Goal: Use online tool/utility: Utilize a website feature to perform a specific function

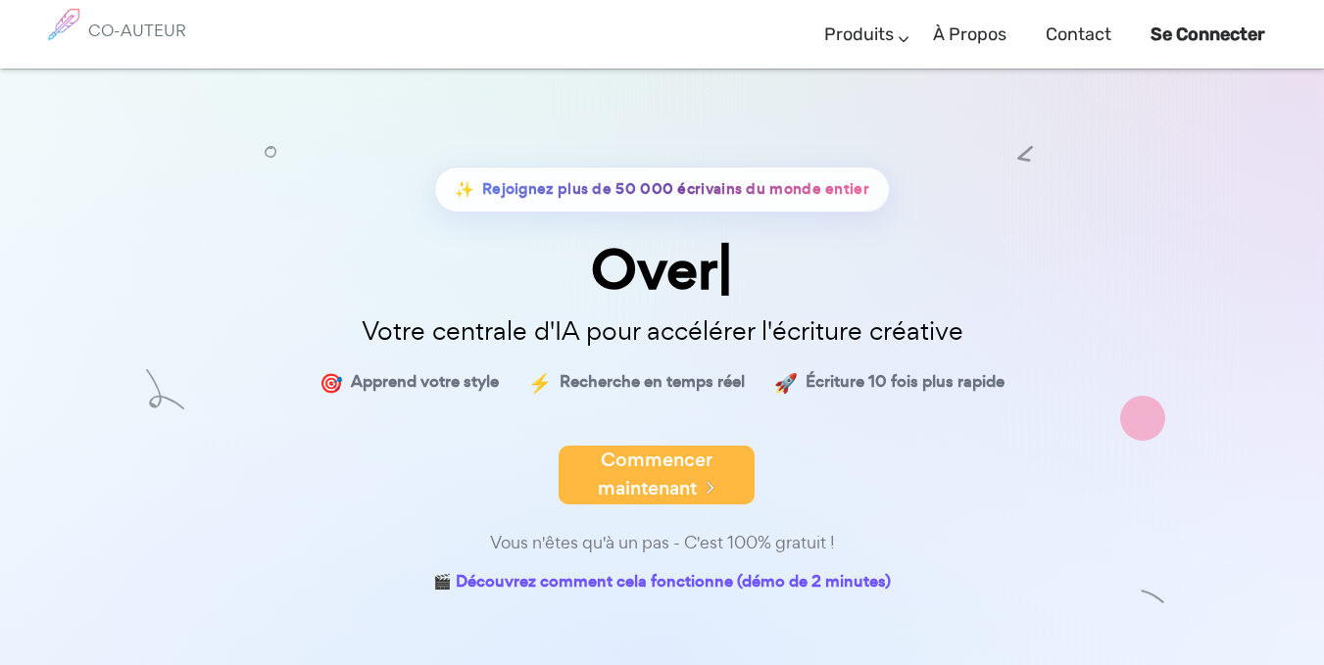
click at [667, 476] on font "Commencer maintenant" at bounding box center [655, 474] width 115 height 55
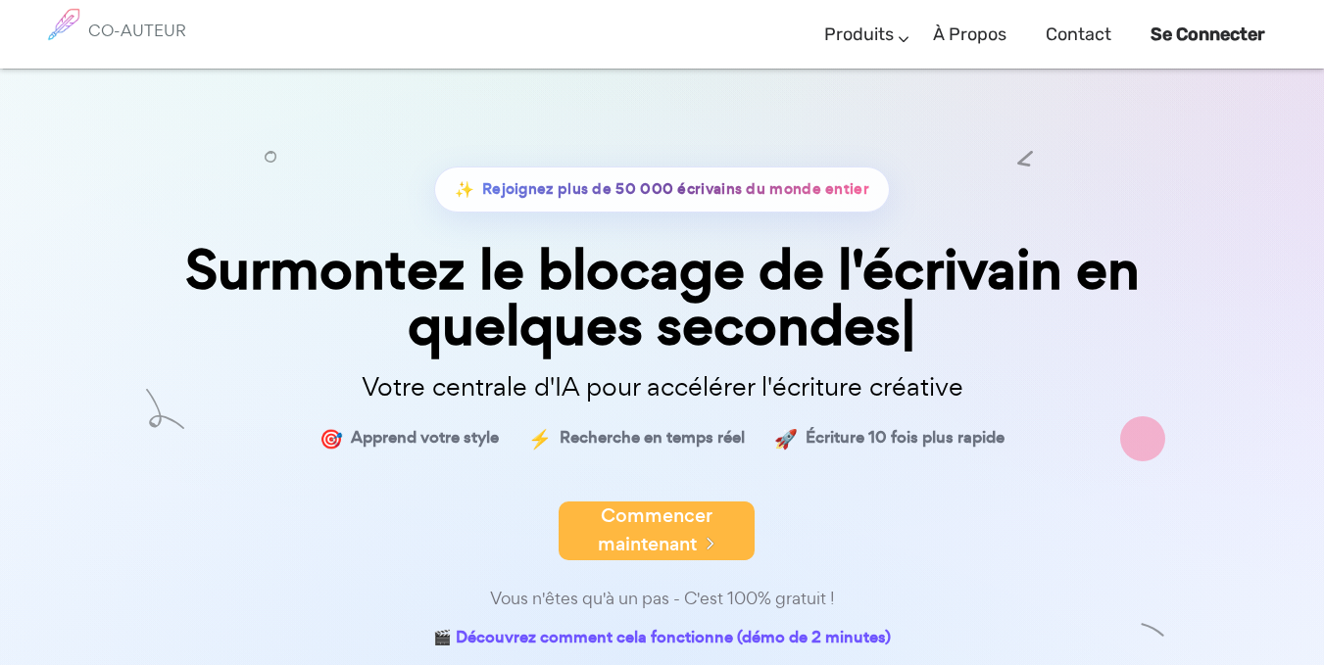
scroll to position [1, 0]
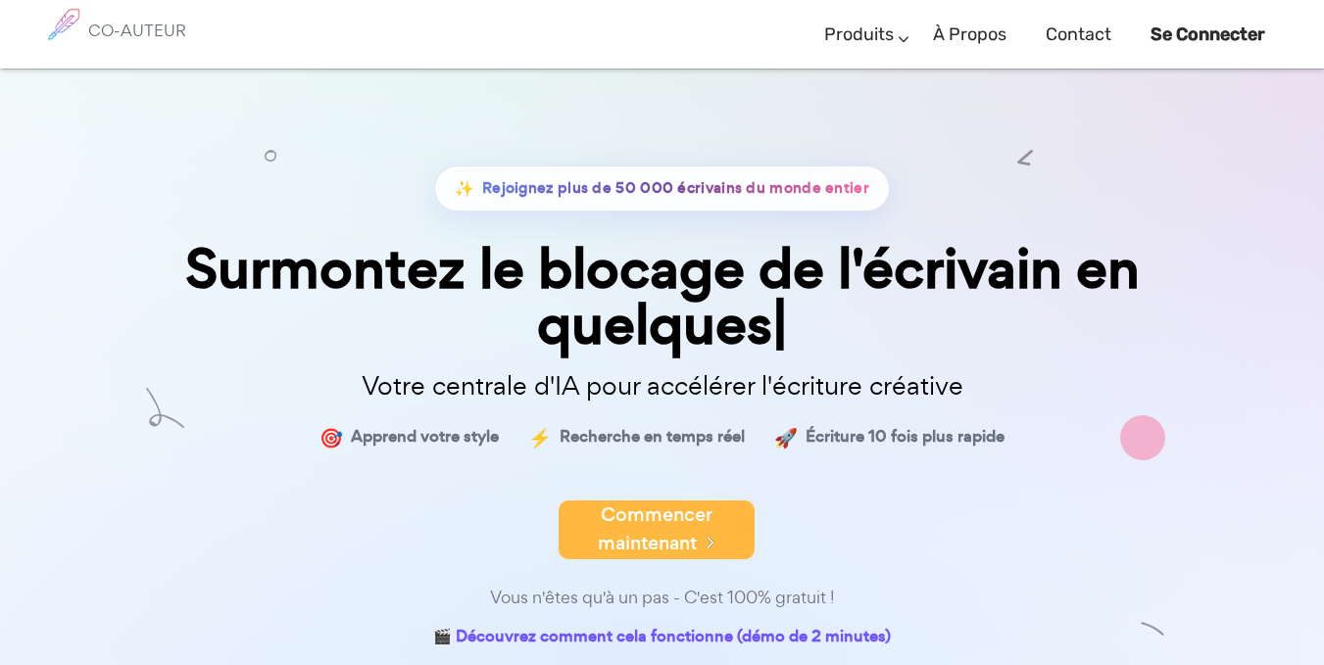
click at [668, 525] on font "Commencer maintenant" at bounding box center [655, 529] width 115 height 55
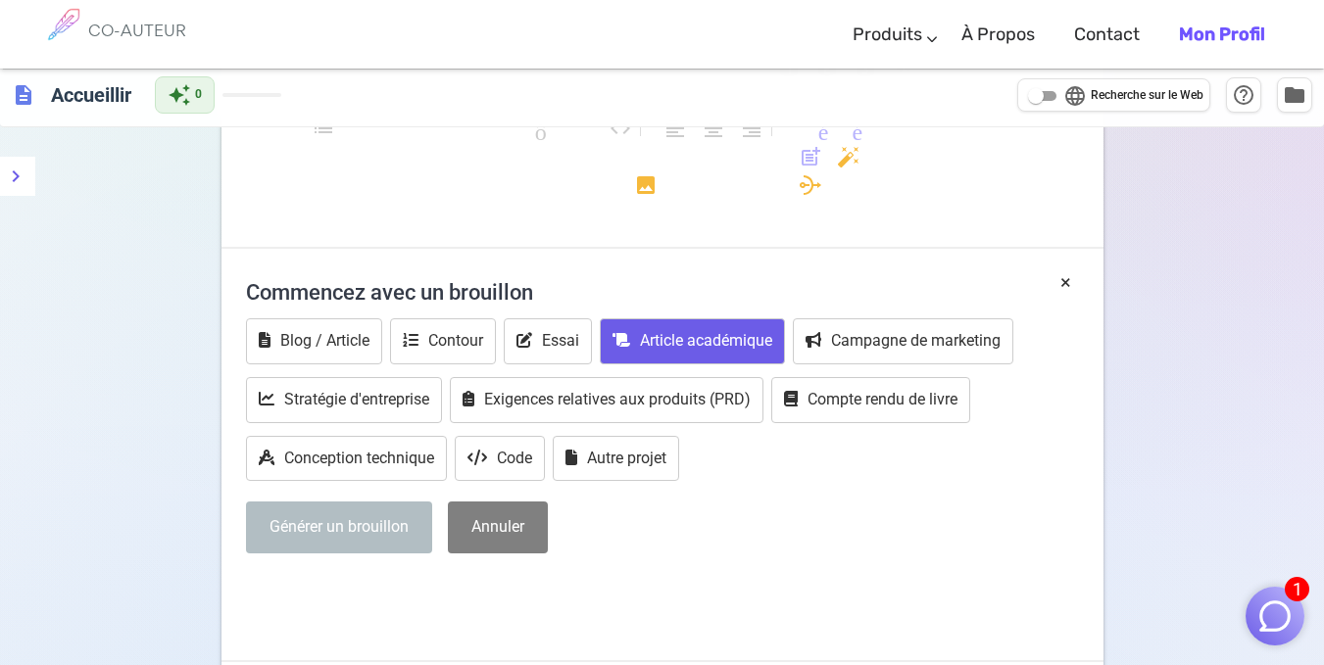
scroll to position [132, 0]
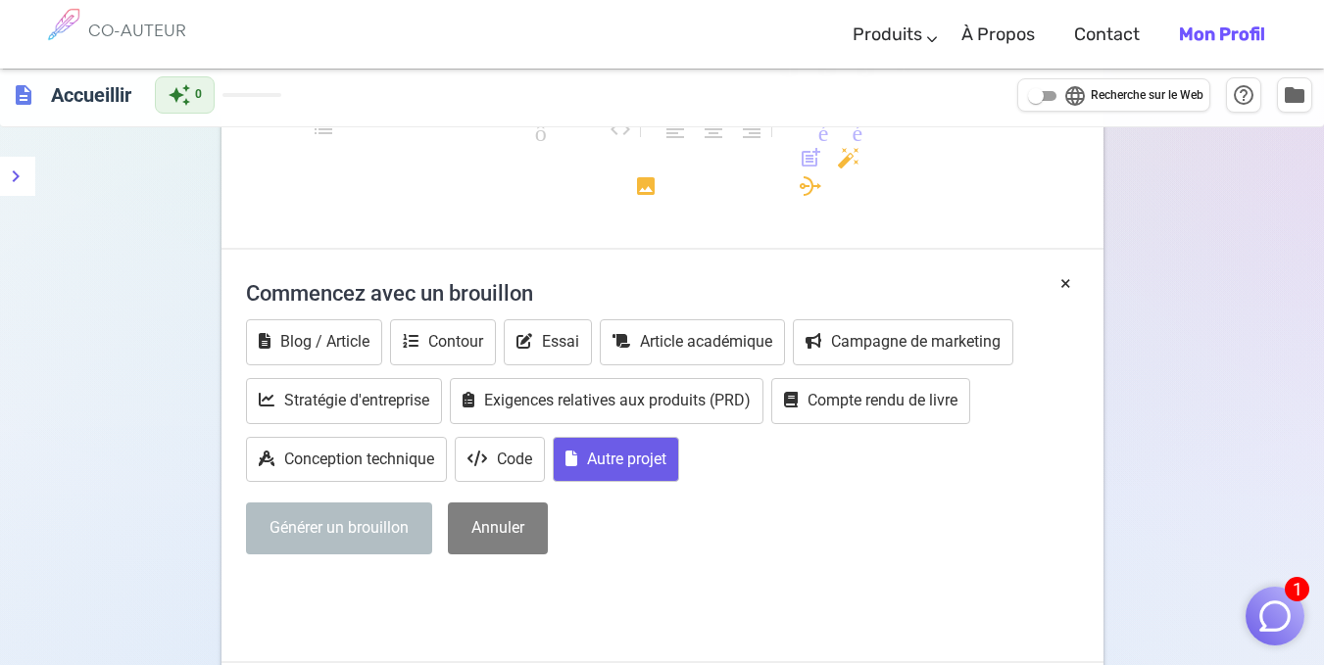
click at [648, 465] on font "Autre projet" at bounding box center [626, 459] width 79 height 19
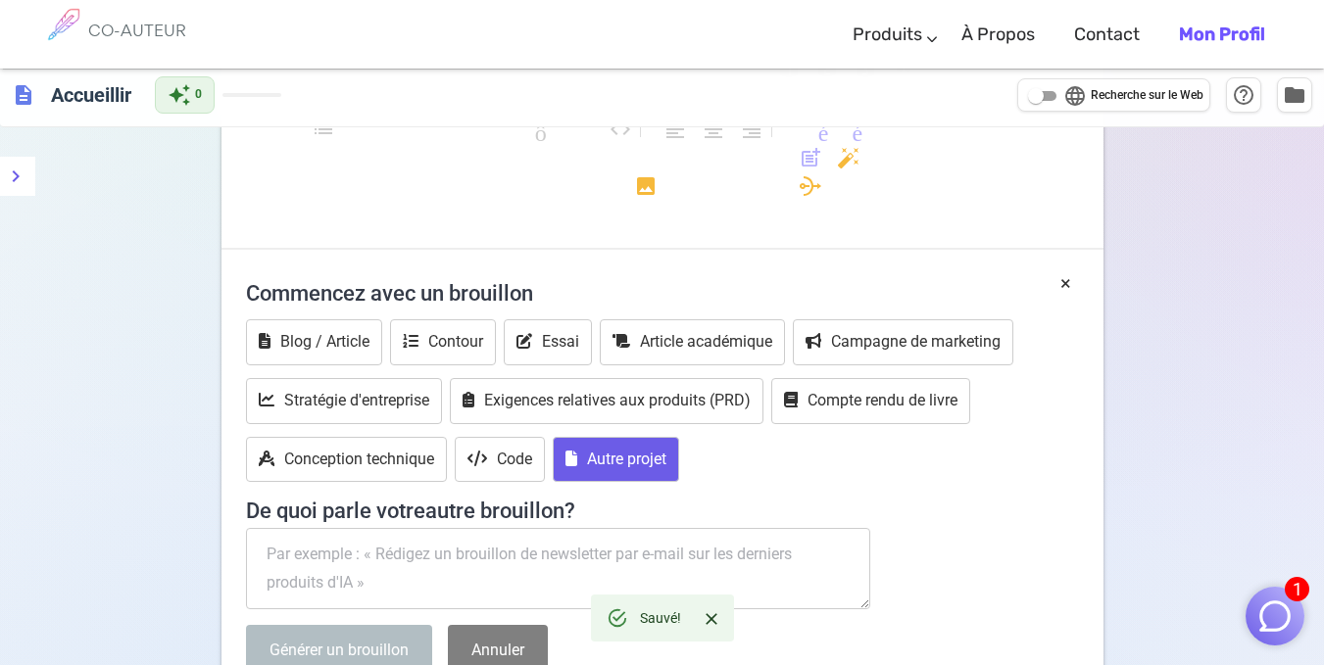
click at [549, 571] on textarea at bounding box center [558, 569] width 625 height 82
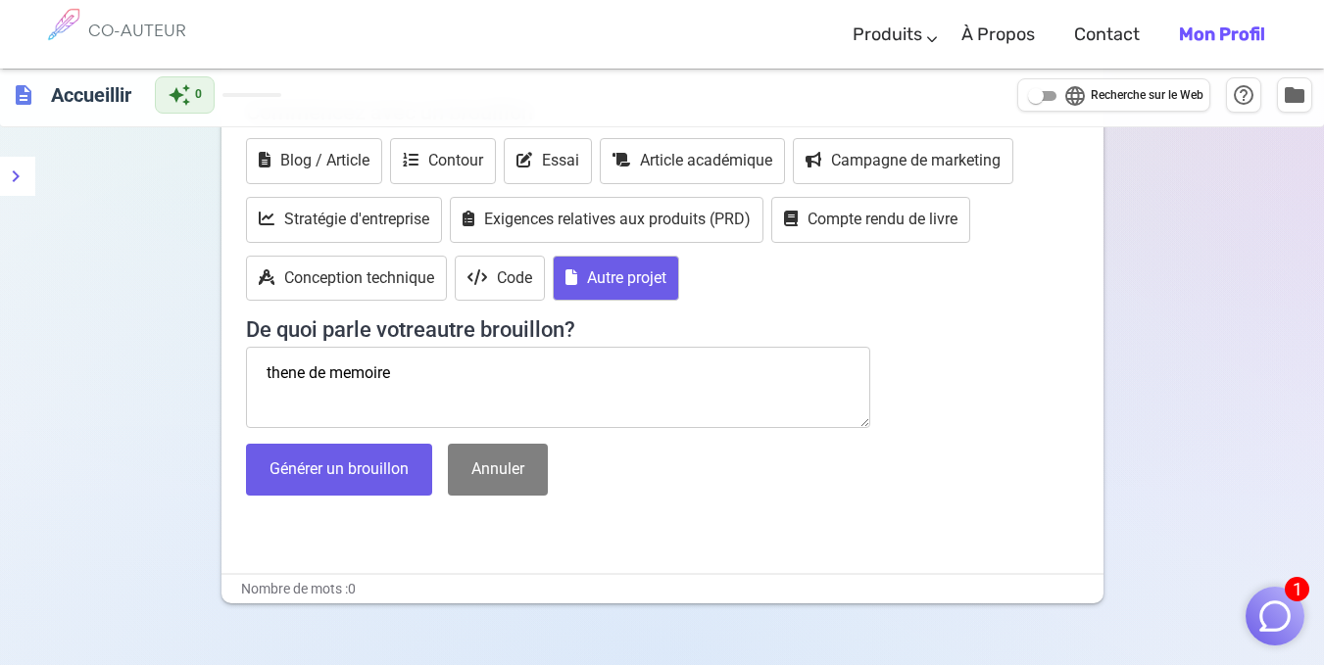
scroll to position [315, 0]
click at [402, 371] on textarea "thene de memoire" at bounding box center [558, 387] width 625 height 82
click at [291, 377] on textarea "thene de memoire" at bounding box center [558, 387] width 625 height 82
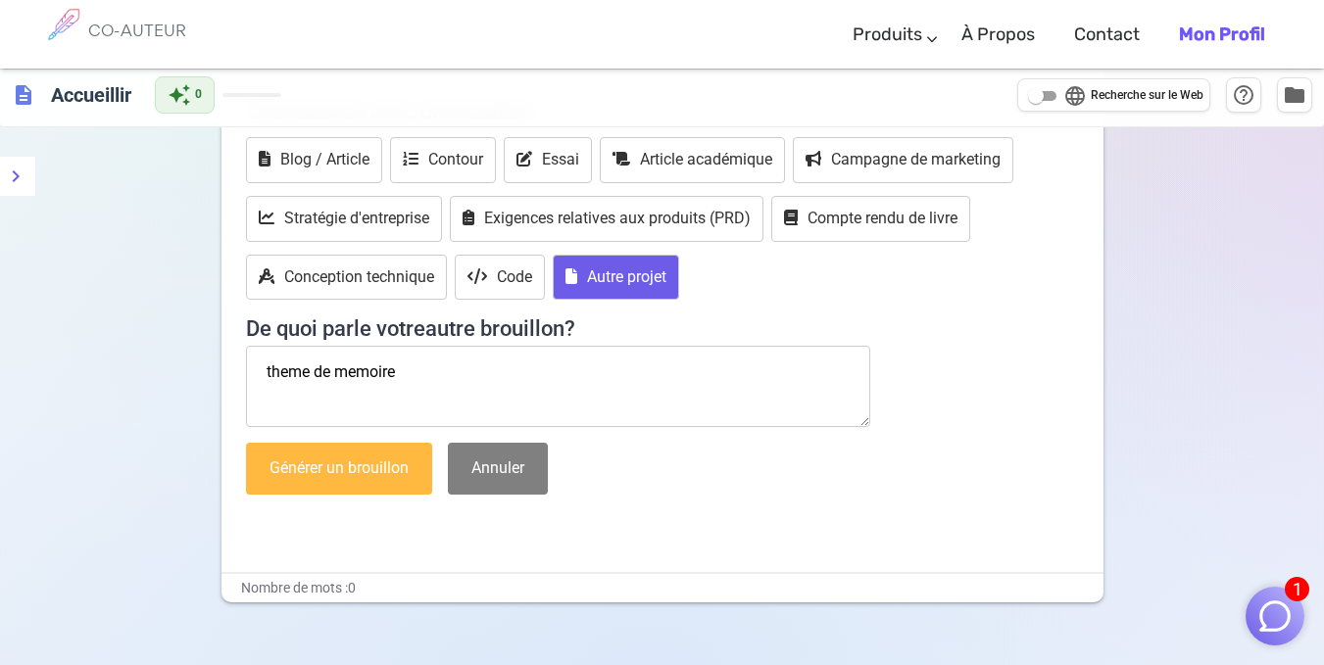
type textarea "theme de memoire"
click at [393, 472] on font "Générer un brouillon" at bounding box center [339, 468] width 139 height 19
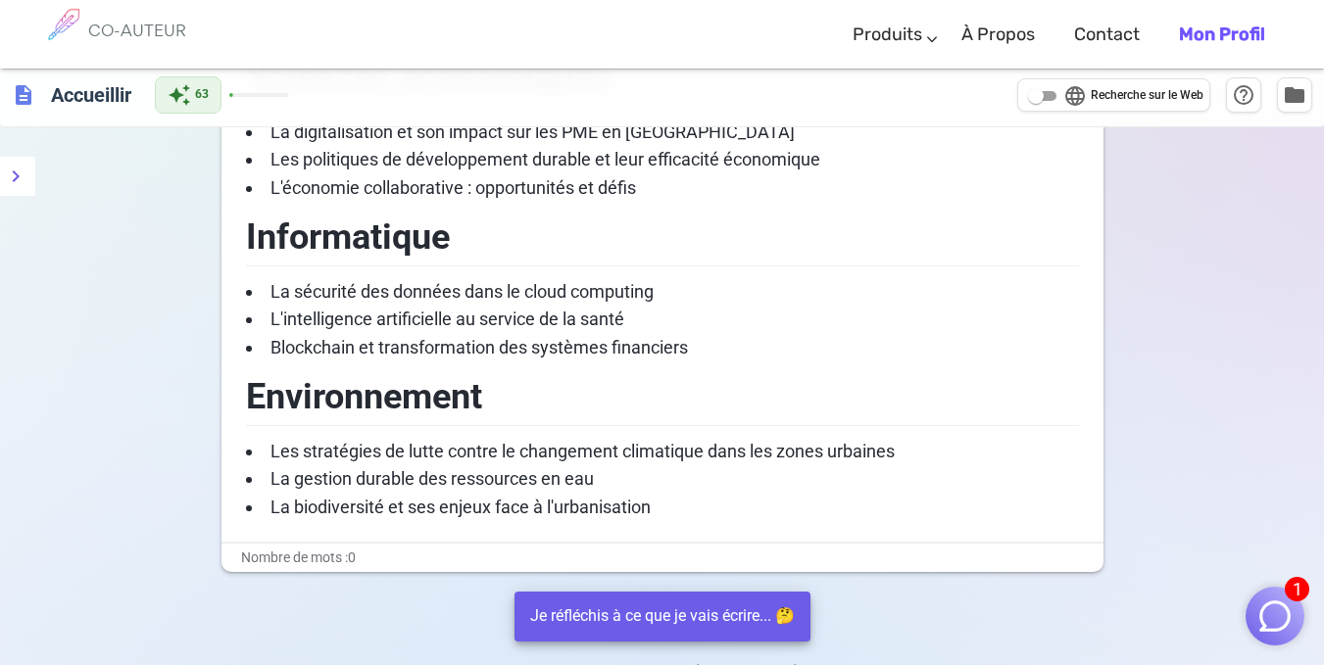
scroll to position [0, 0]
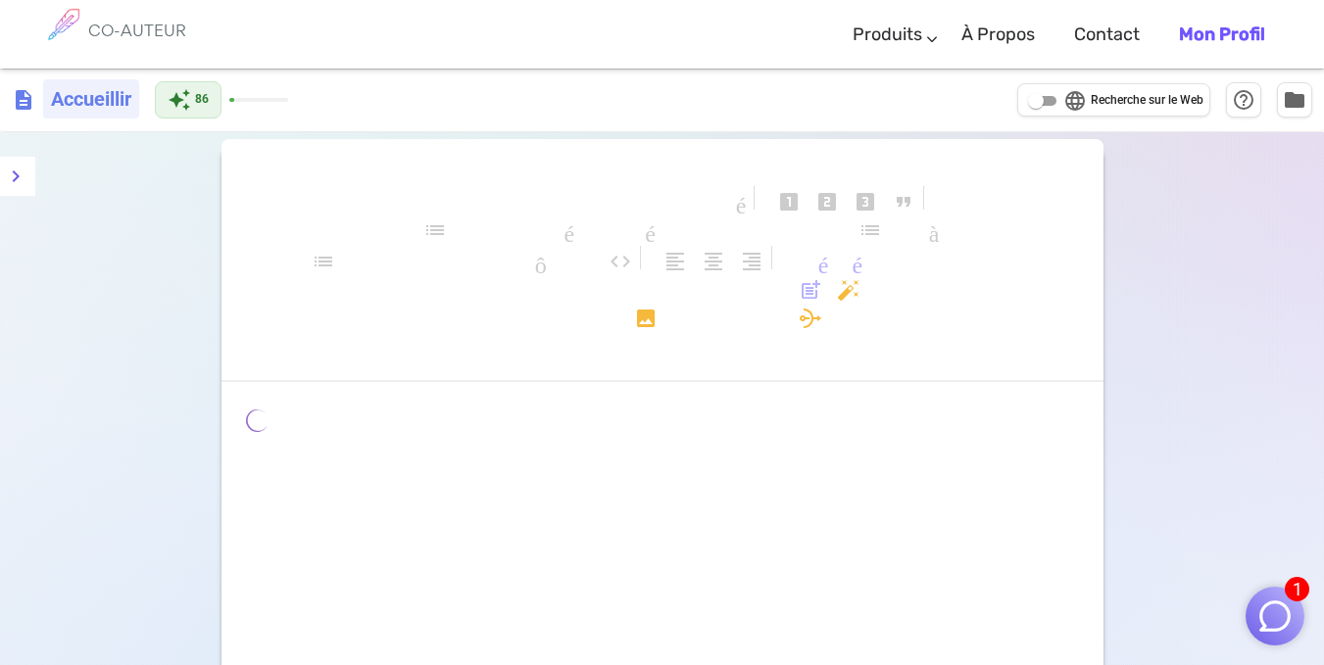
click at [74, 104] on font "Accueillir" at bounding box center [91, 99] width 80 height 24
click at [19, 98] on span "description" at bounding box center [24, 99] width 24 height 24
click at [1040, 98] on input "language Recherche sur le Web" at bounding box center [1036, 101] width 71 height 24
checkbox input "true"
